Goal: Task Accomplishment & Management: Manage account settings

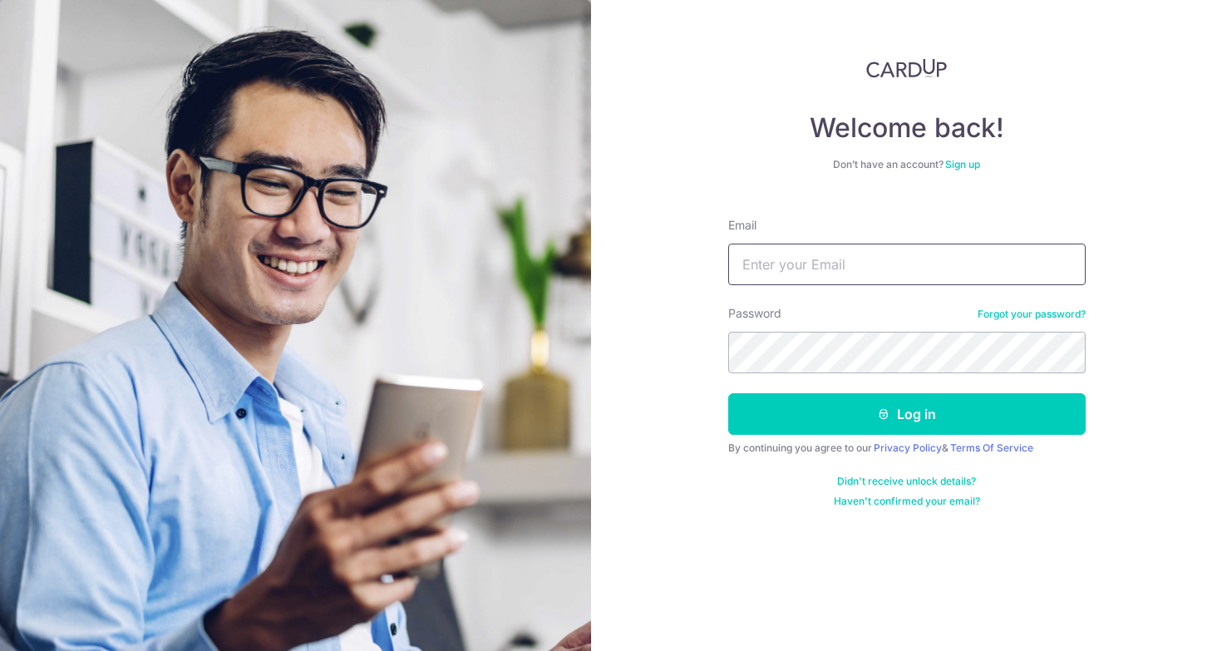
type input "[EMAIL_ADDRESS][DOMAIN_NAME]"
click at [906, 414] on button "Log in" at bounding box center [906, 414] width 357 height 42
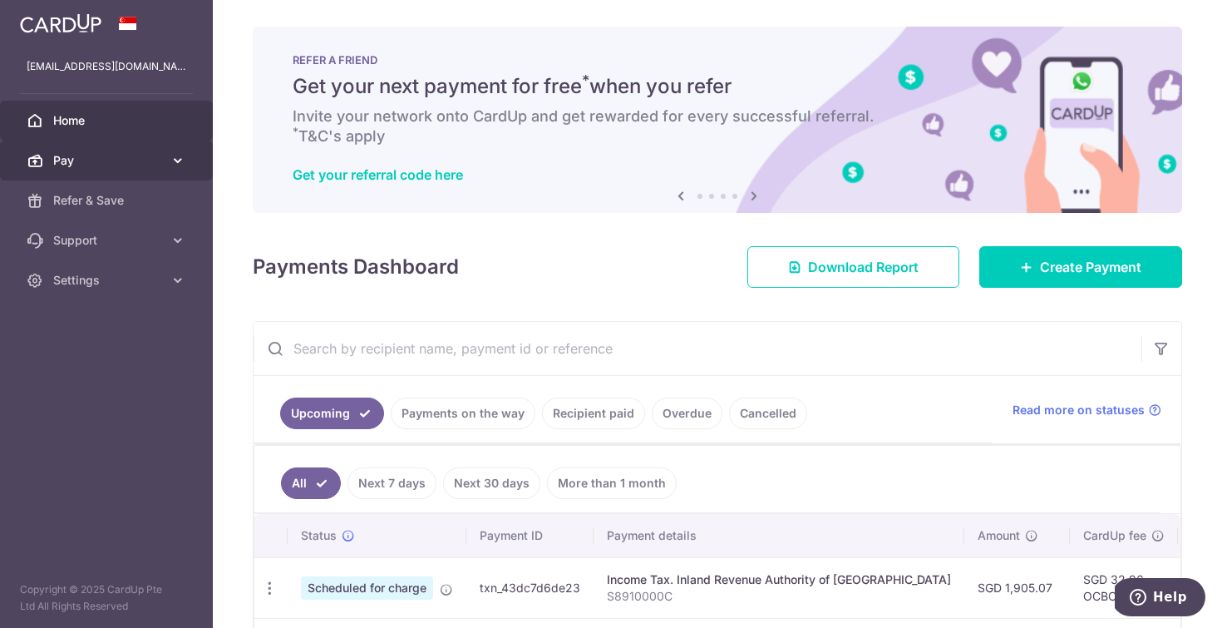
click at [37, 159] on icon at bounding box center [35, 160] width 17 height 17
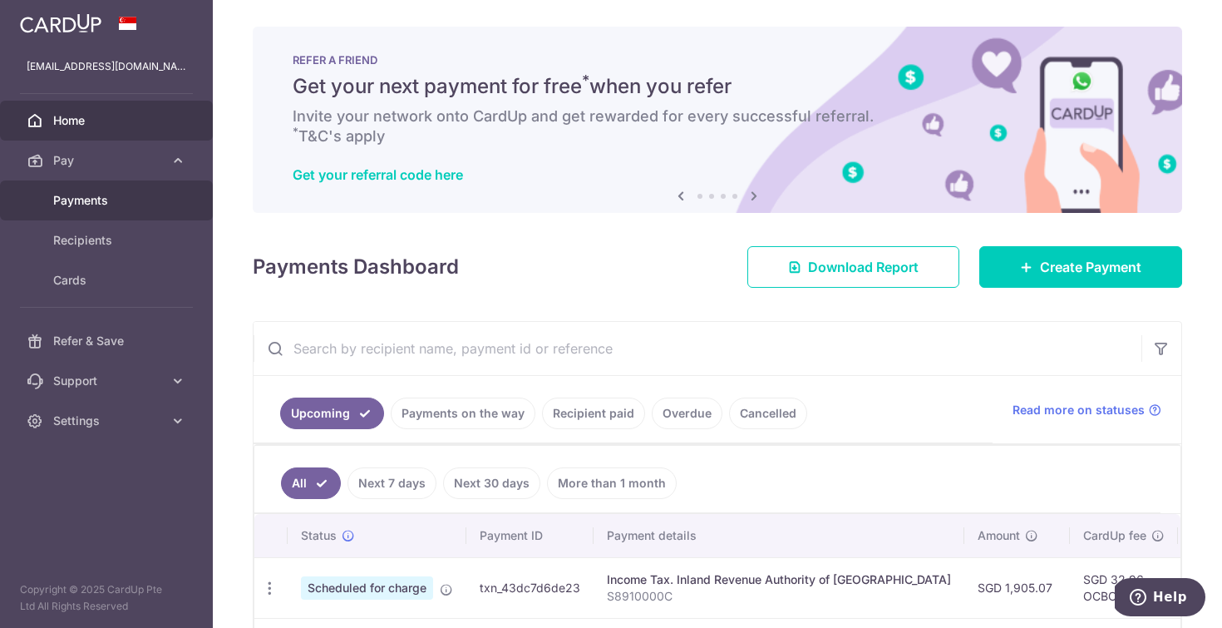
click at [86, 205] on span "Payments" at bounding box center [108, 200] width 110 height 17
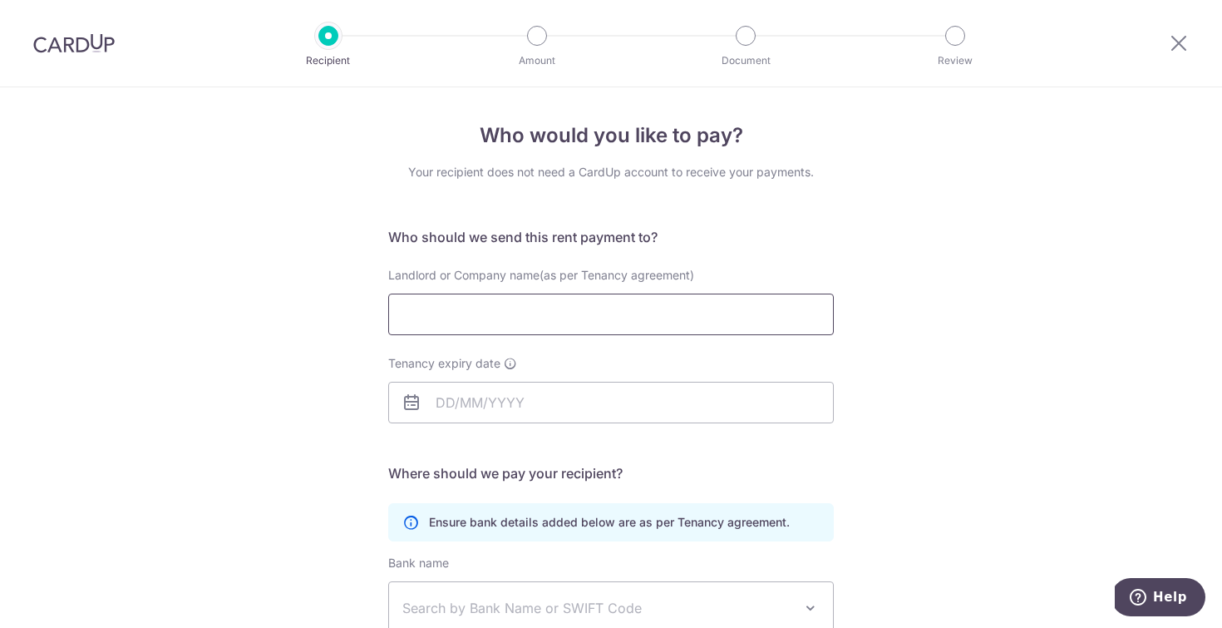
click at [658, 308] on input "Landlord or Company name(as per Tenancy agreement)" at bounding box center [611, 314] width 446 height 42
type input "SEE [PERSON_NAME]"
click at [959, 333] on div "Who would you like to pay? Your recipient does not need a CardUp account to rec…" at bounding box center [611, 482] width 1222 height 791
click at [1177, 42] on icon at bounding box center [1179, 42] width 20 height 21
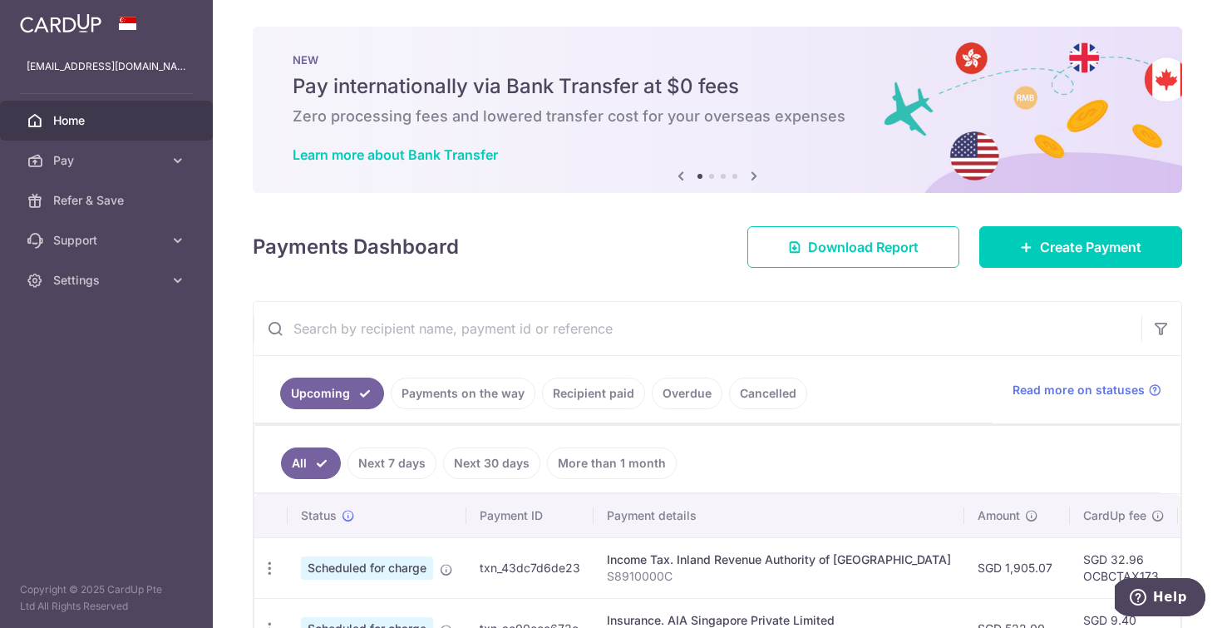
click at [475, 266] on div "Payments Dashboard Download Report Create Payment" at bounding box center [717, 243] width 929 height 48
click at [126, 415] on aside "[EMAIL_ADDRESS][DOMAIN_NAME] Home Pay Payments Recipients Cards Refer & Save Su…" at bounding box center [106, 314] width 213 height 628
